Goal: Transaction & Acquisition: Register for event/course

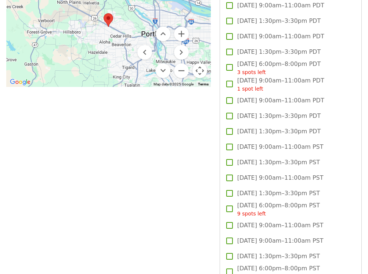
scroll to position [735, 0]
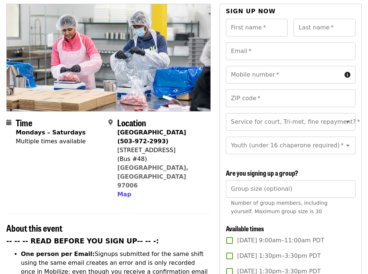
scroll to position [122, 0]
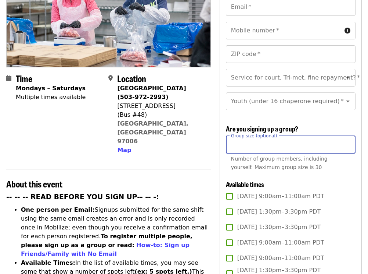
click at [285, 145] on input "Group size (optional)" at bounding box center [291, 145] width 130 height 18
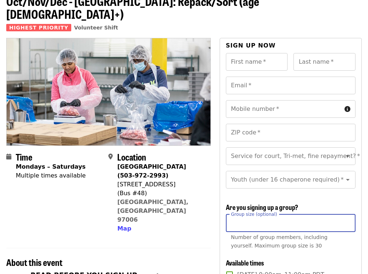
scroll to position [61, 0]
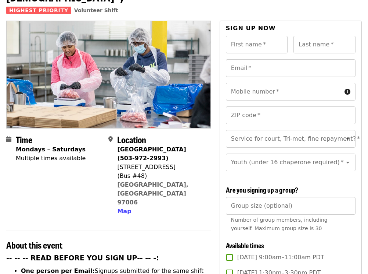
click at [257, 204] on input "Group size (optional)" at bounding box center [291, 206] width 130 height 18
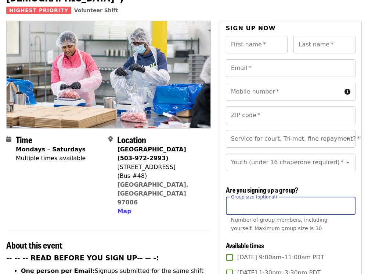
click at [348, 201] on input "*" at bounding box center [291, 206] width 130 height 18
type input "*"
click at [346, 205] on input "*" at bounding box center [291, 206] width 130 height 18
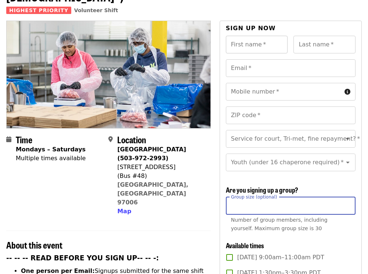
click at [259, 36] on input "First name   *" at bounding box center [257, 45] width 62 height 18
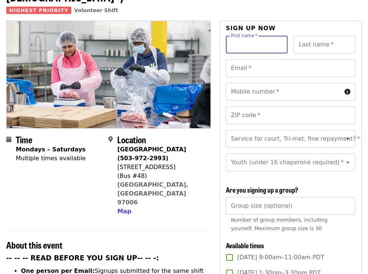
click at [264, 204] on input "Group size (optional)" at bounding box center [291, 206] width 130 height 18
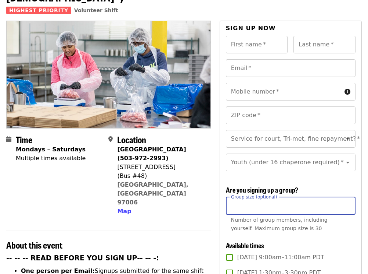
type input "**"
click at [130, 239] on h2 "About this event" at bounding box center [108, 244] width 205 height 11
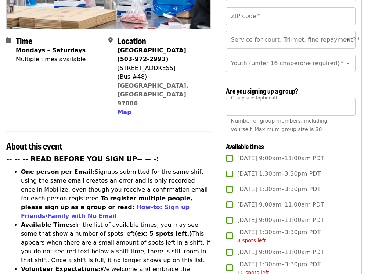
scroll to position [184, 0]
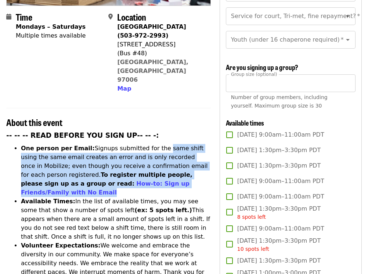
drag, startPoint x: 150, startPoint y: 115, endPoint x: 164, endPoint y: 154, distance: 42.0
click at [164, 154] on li "One person per Email: Signups submitted for the same shift using the same email…" at bounding box center [116, 170] width 190 height 53
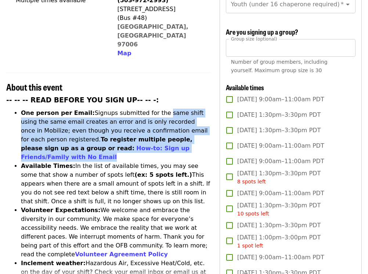
scroll to position [245, 0]
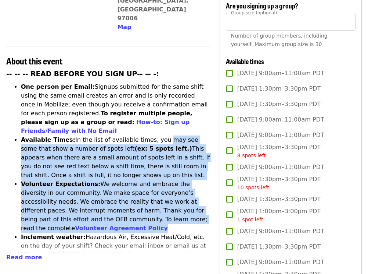
drag, startPoint x: 150, startPoint y: 100, endPoint x: 153, endPoint y: 190, distance: 90.1
click at [153, 190] on ul "One person per Email: Signups submitted for the same shift using the same email…" at bounding box center [108, 227] width 205 height 291
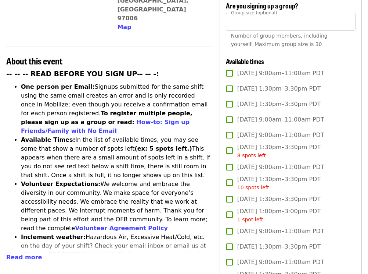
click at [94, 232] on li "Inclement weather: Hazardous Air, Excessive Heat/Cold, etc. on the day of your …" at bounding box center [116, 254] width 190 height 44
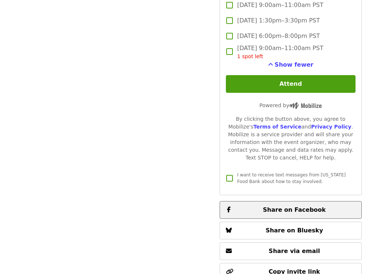
scroll to position [1741, 0]
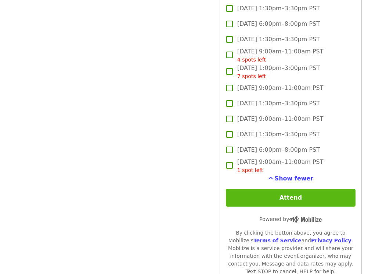
click at [297, 196] on button "Attend" at bounding box center [291, 198] width 130 height 18
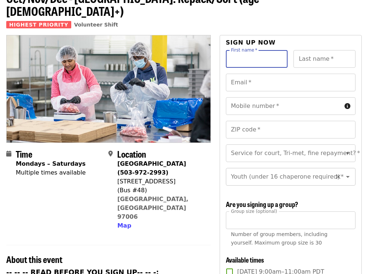
scroll to position [23, 0]
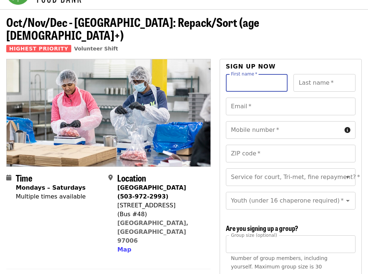
click at [281, 74] on input "First name   *" at bounding box center [257, 83] width 62 height 18
click at [272, 74] on input "First name   *" at bounding box center [257, 83] width 62 height 18
type input "*****"
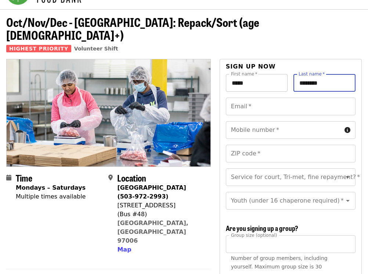
type input "********"
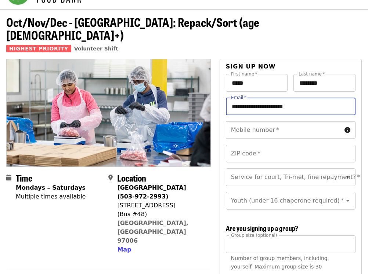
type input "**********"
click at [283, 121] on input "Mobile number   *" at bounding box center [284, 130] width 116 height 18
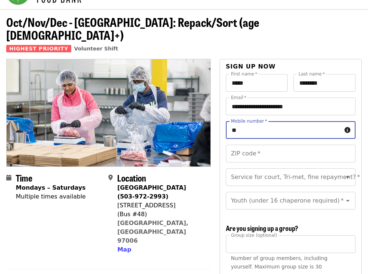
type input "*"
type input "**********"
click at [296, 145] on input "ZIP code   *" at bounding box center [291, 154] width 130 height 18
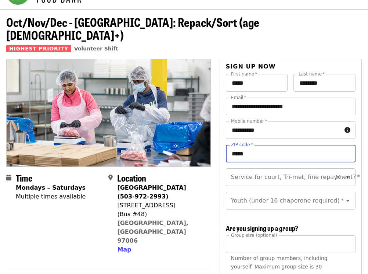
click at [336, 175] on icon "Clear" at bounding box center [338, 177] width 4 height 4
type input "*****"
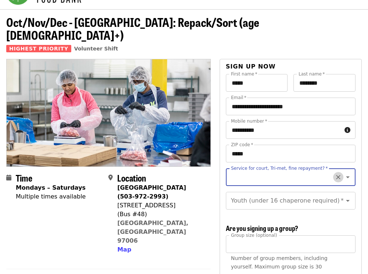
click at [336, 173] on icon "Clear" at bounding box center [338, 176] width 7 height 7
click at [346, 172] on icon "Open" at bounding box center [348, 176] width 9 height 9
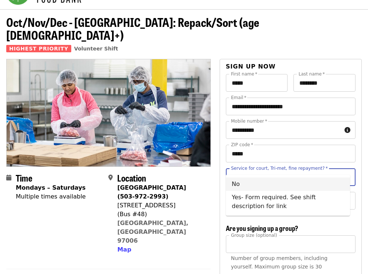
click at [317, 183] on li "No" at bounding box center [288, 183] width 124 height 13
type input "**"
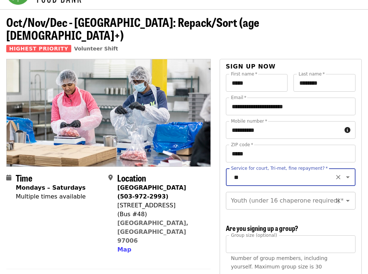
scroll to position [8, 0]
click at [314, 192] on div "Youth (under 16 chaperone required) *" at bounding box center [291, 201] width 130 height 18
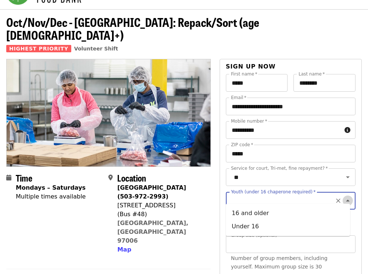
click at [344, 196] on icon "Close" at bounding box center [348, 200] width 9 height 9
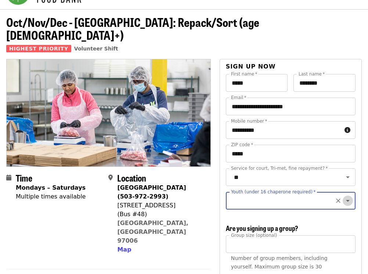
click at [344, 196] on icon "Open" at bounding box center [348, 200] width 9 height 9
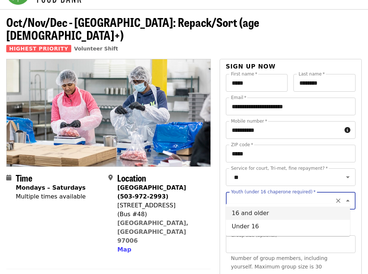
click at [308, 210] on li "16 and older" at bounding box center [288, 212] width 124 height 13
type input "**********"
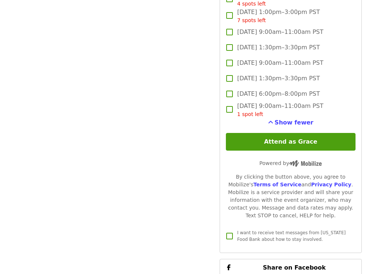
scroll to position [1862, 0]
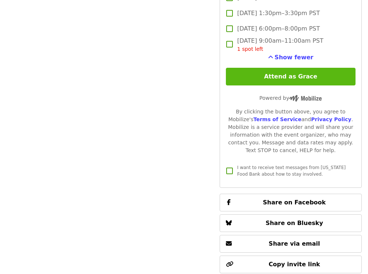
click at [257, 76] on button "Attend as Grace" at bounding box center [291, 77] width 130 height 18
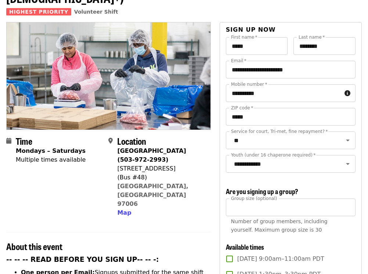
scroll to position [245, 0]
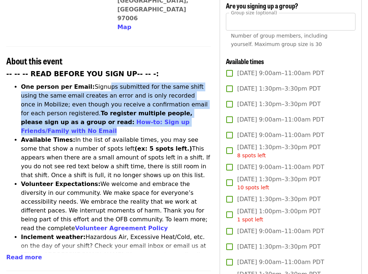
drag, startPoint x: 94, startPoint y: 56, endPoint x: 136, endPoint y: 89, distance: 54.0
click at [136, 89] on li "One person per Email: Signups submitted for the same shift using the same email…" at bounding box center [116, 108] width 190 height 53
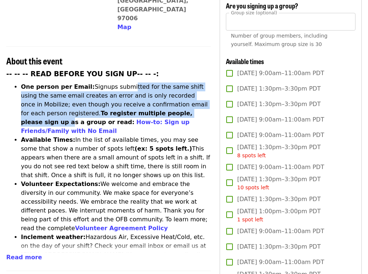
drag, startPoint x: 118, startPoint y: 53, endPoint x: 136, endPoint y: 81, distance: 32.5
click at [136, 82] on li "One person per Email: Signups submitted for the same shift using the same email…" at bounding box center [116, 108] width 190 height 53
click at [108, 118] on link "How-to: Sign up Friends/Family with No Email" at bounding box center [105, 126] width 169 height 16
